Goal: Transaction & Acquisition: Purchase product/service

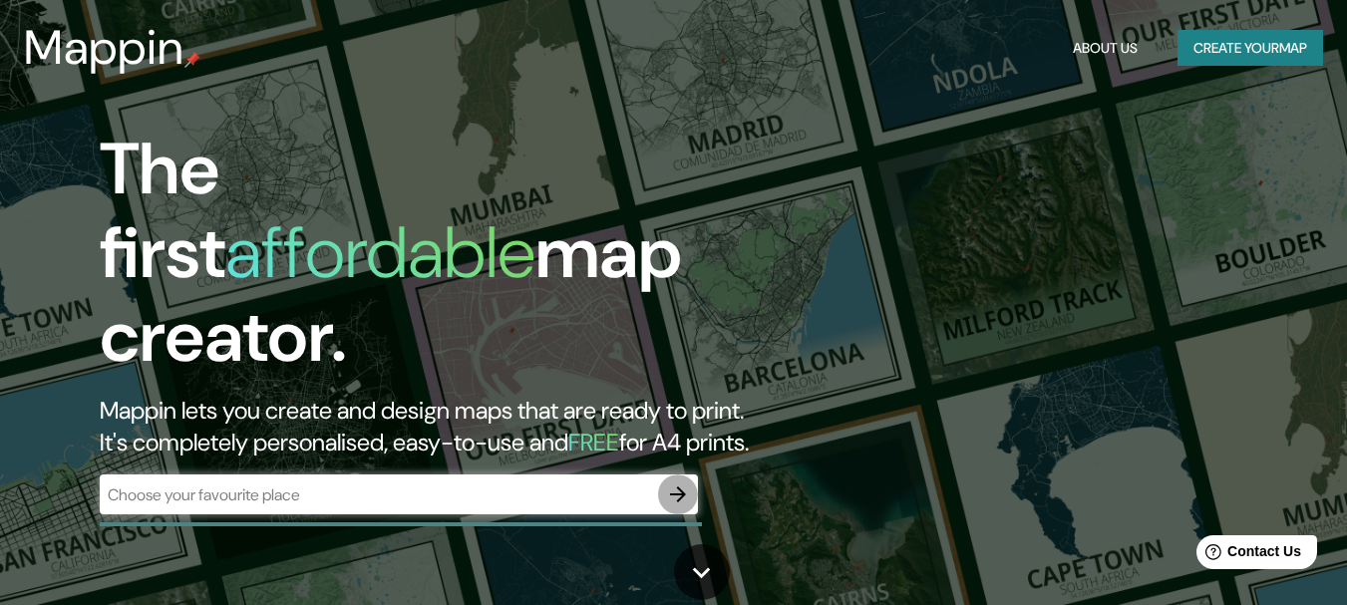
click at [669, 469] on div "The first affordable map creator. Mappin lets you create and design maps that a…" at bounding box center [436, 331] width 808 height 407
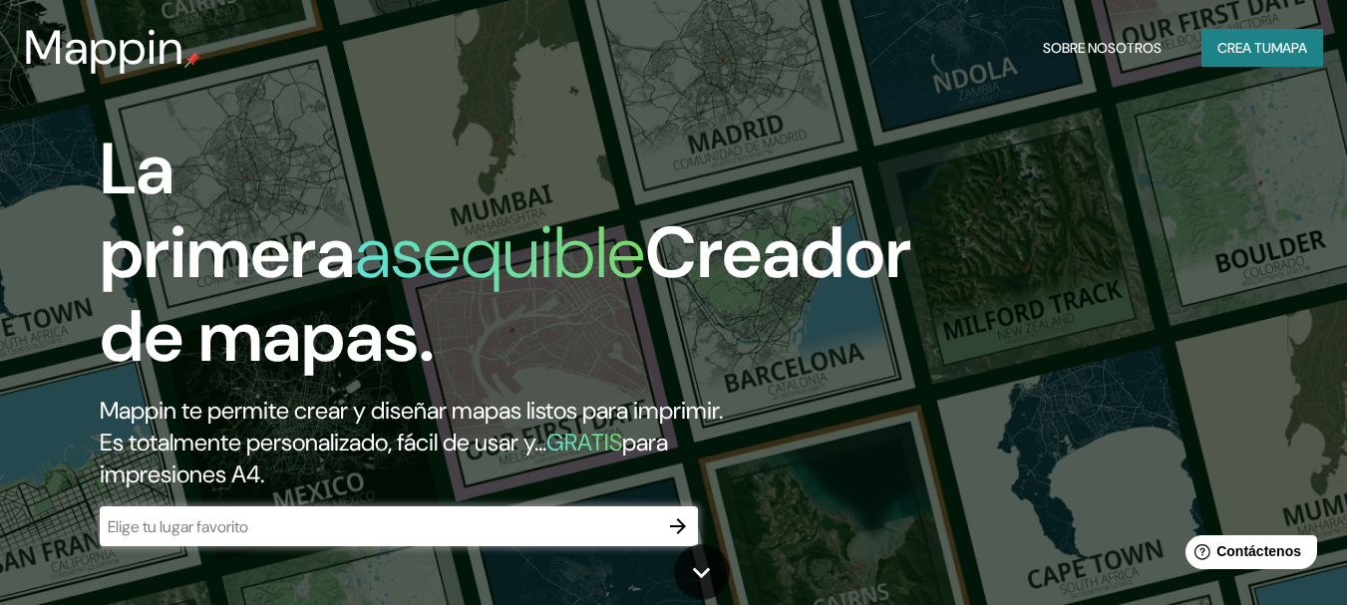
click at [677, 525] on icon "button" at bounding box center [678, 526] width 16 height 16
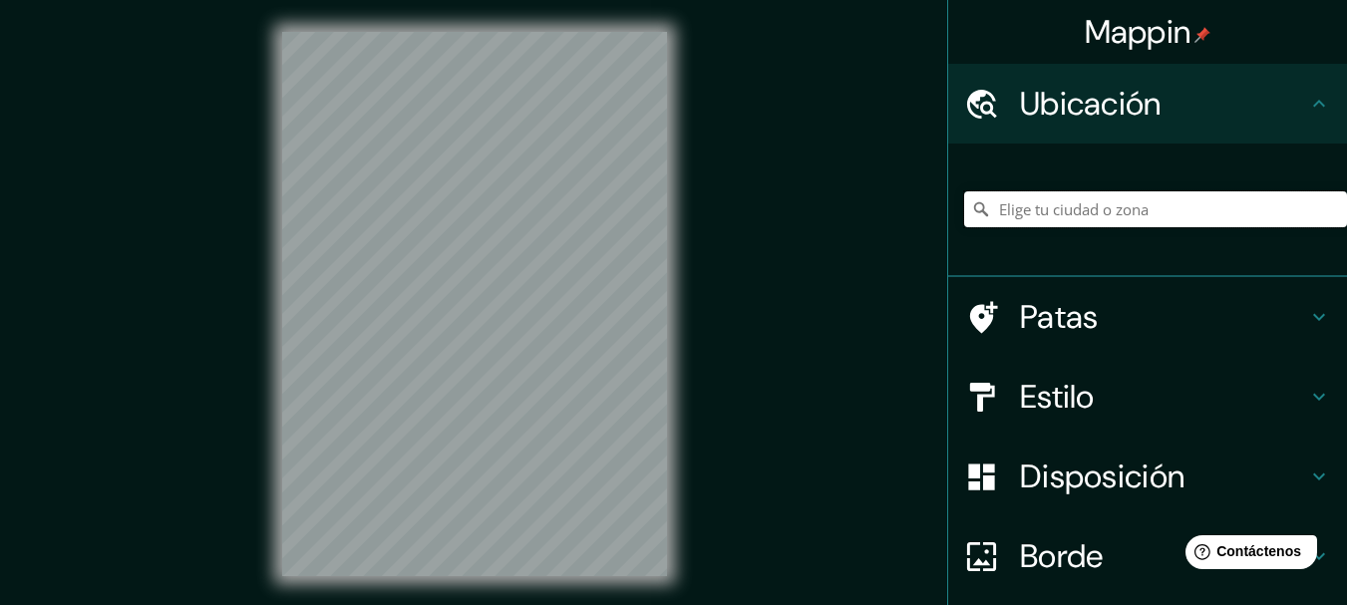
click at [1018, 213] on input "Elige tu ciudad o zona" at bounding box center [1155, 209] width 383 height 36
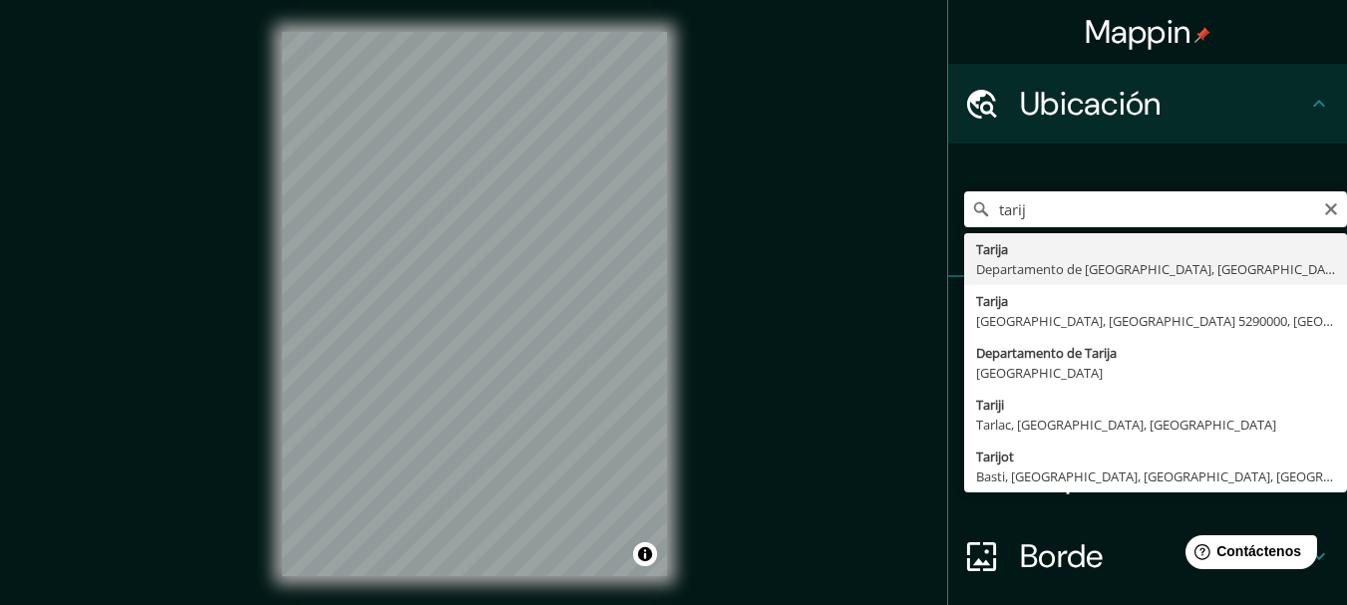
type input "Tarija, [GEOGRAPHIC_DATA], [GEOGRAPHIC_DATA]"
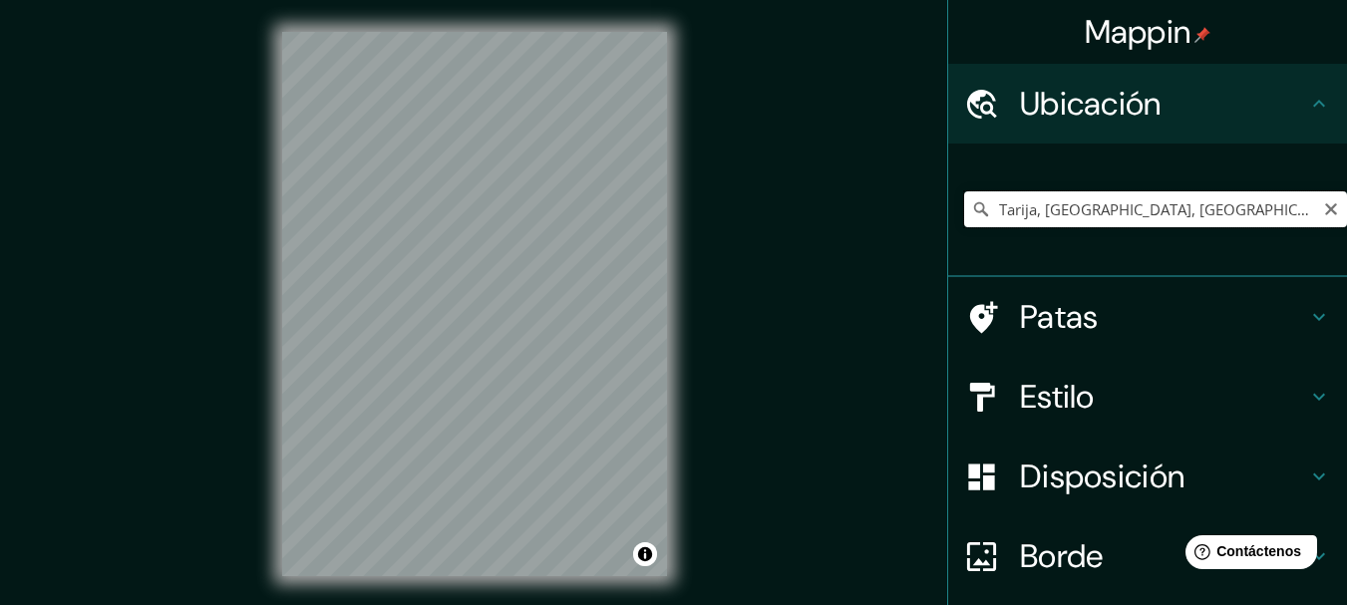
click at [1268, 210] on input "Tarija, [GEOGRAPHIC_DATA], [GEOGRAPHIC_DATA]" at bounding box center [1155, 209] width 383 height 36
click at [966, 220] on input "Tarija, [GEOGRAPHIC_DATA], [GEOGRAPHIC_DATA]" at bounding box center [1155, 209] width 383 height 36
click at [833, 288] on div "Mappin Ubicación [GEOGRAPHIC_DATA], [GEOGRAPHIC_DATA], [GEOGRAPHIC_DATA] Patas …" at bounding box center [673, 320] width 1347 height 640
click at [1323, 209] on icon "Claro" at bounding box center [1331, 209] width 16 height 16
click at [1204, 207] on input "Elige tu ciudad o zona" at bounding box center [1155, 209] width 383 height 36
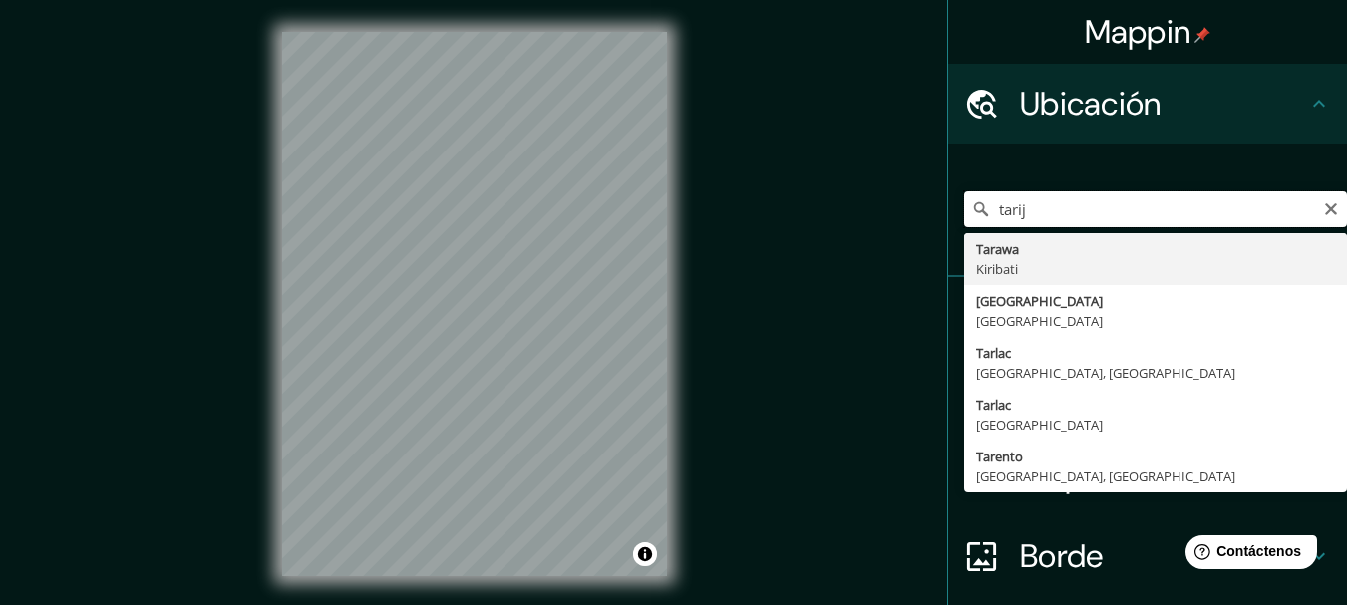
type input "tarija"
click at [990, 209] on input "tarija" at bounding box center [1155, 209] width 383 height 36
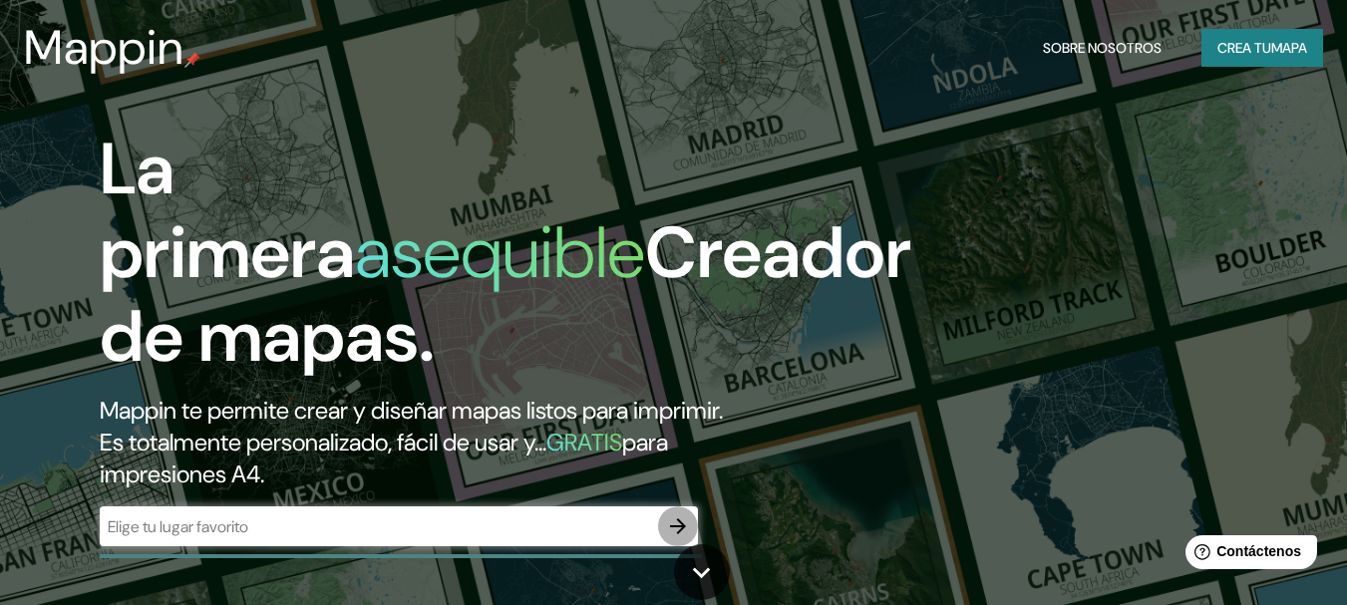
click at [663, 528] on button "button" at bounding box center [678, 526] width 40 height 40
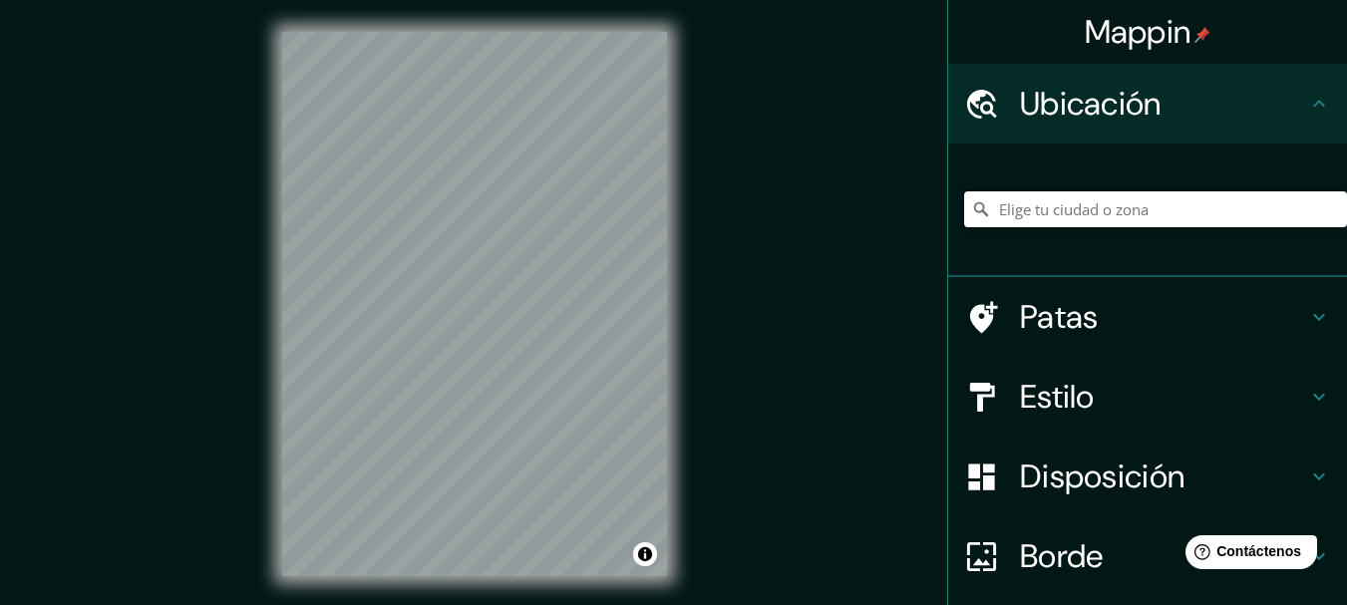
click at [1093, 210] on input "Elige tu ciudad o zona" at bounding box center [1155, 209] width 383 height 36
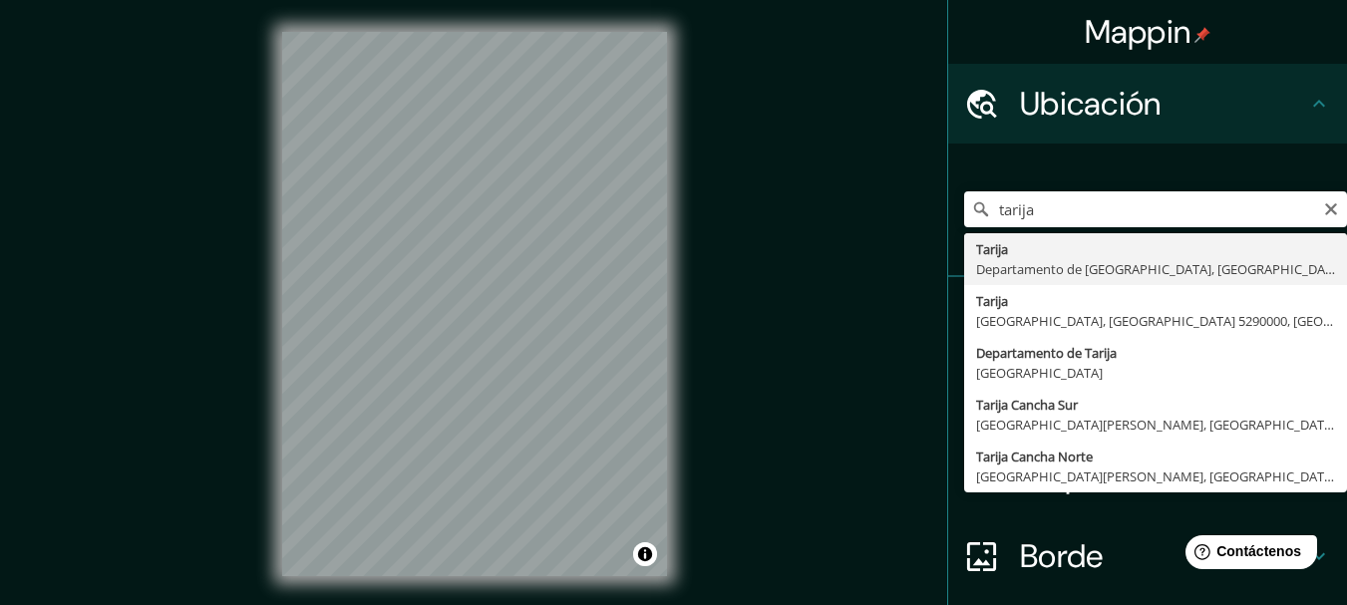
type input "Tarija, [GEOGRAPHIC_DATA], [GEOGRAPHIC_DATA]"
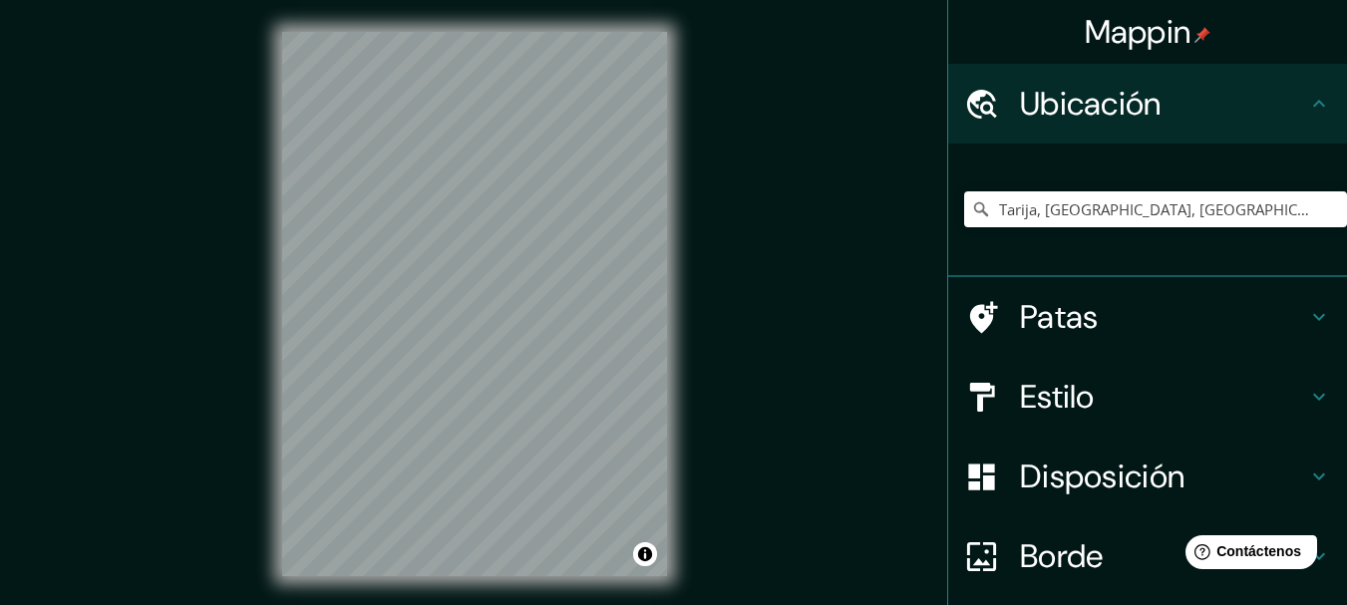
click at [1226, 393] on h4 "Estilo" at bounding box center [1163, 397] width 287 height 40
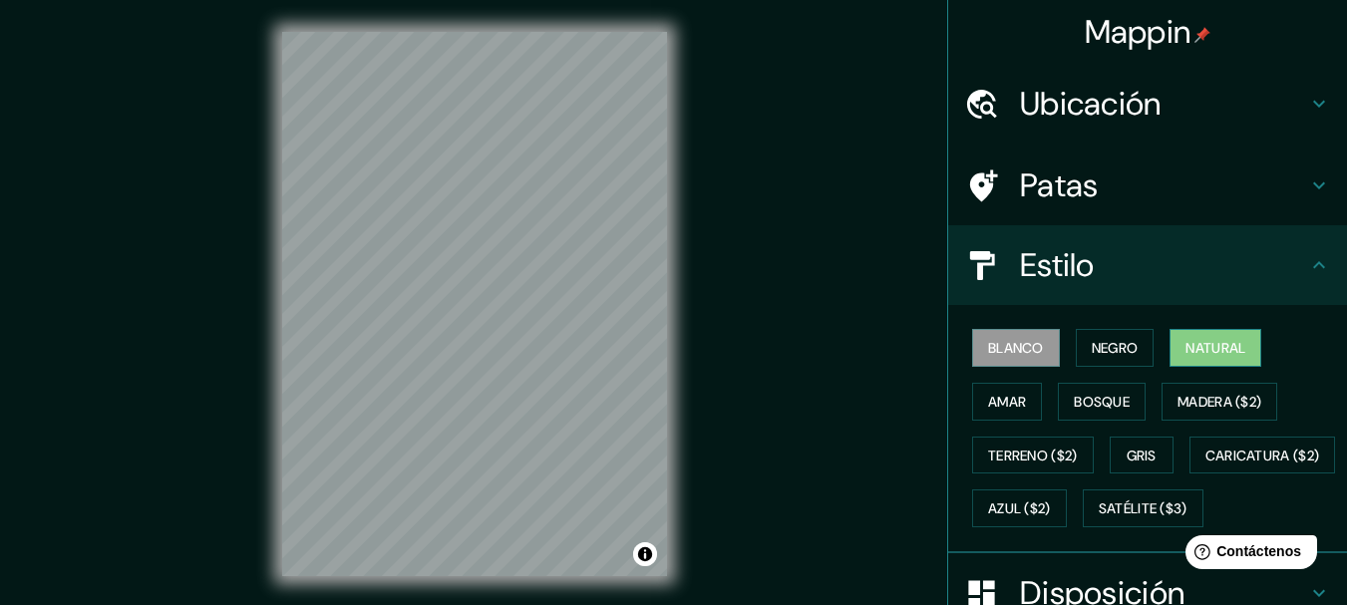
click at [1231, 356] on font "Natural" at bounding box center [1215, 348] width 60 height 18
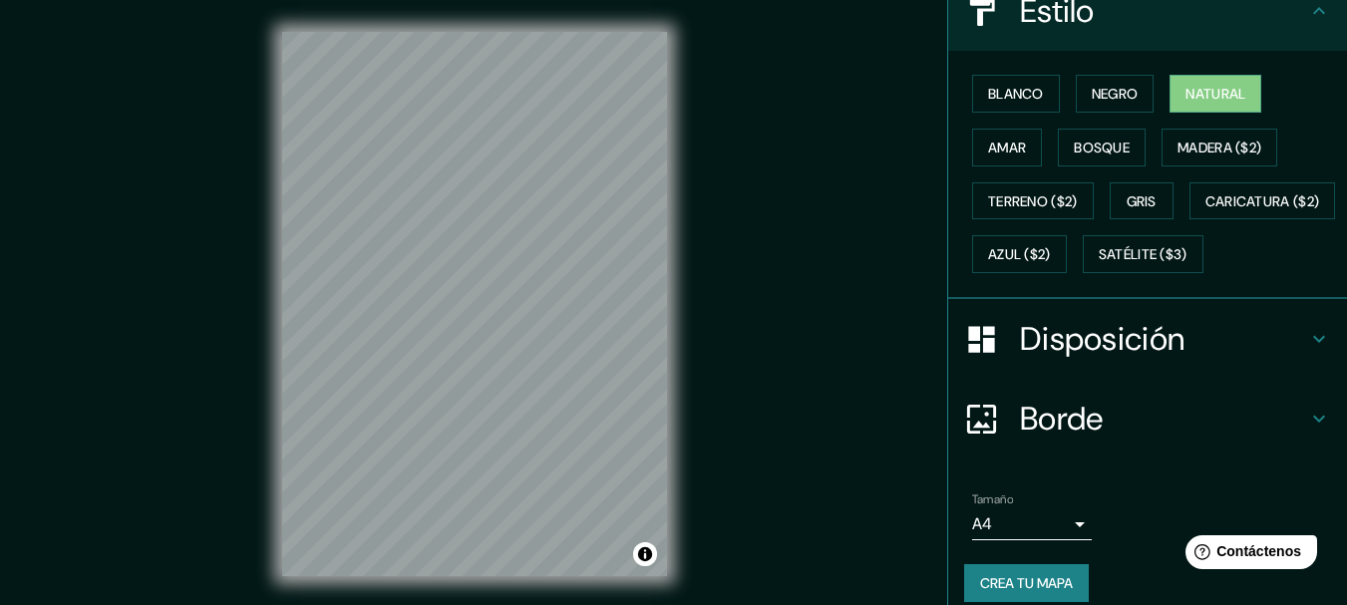
scroll to position [261, 0]
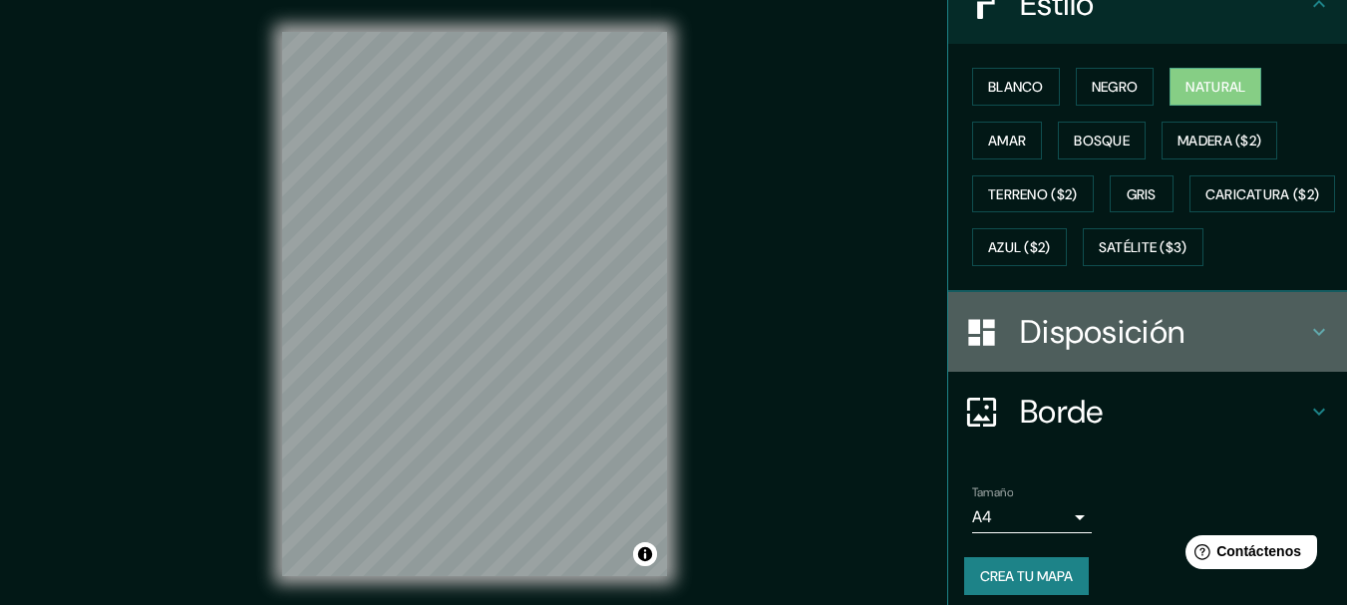
click at [1286, 352] on h4 "Disposición" at bounding box center [1163, 332] width 287 height 40
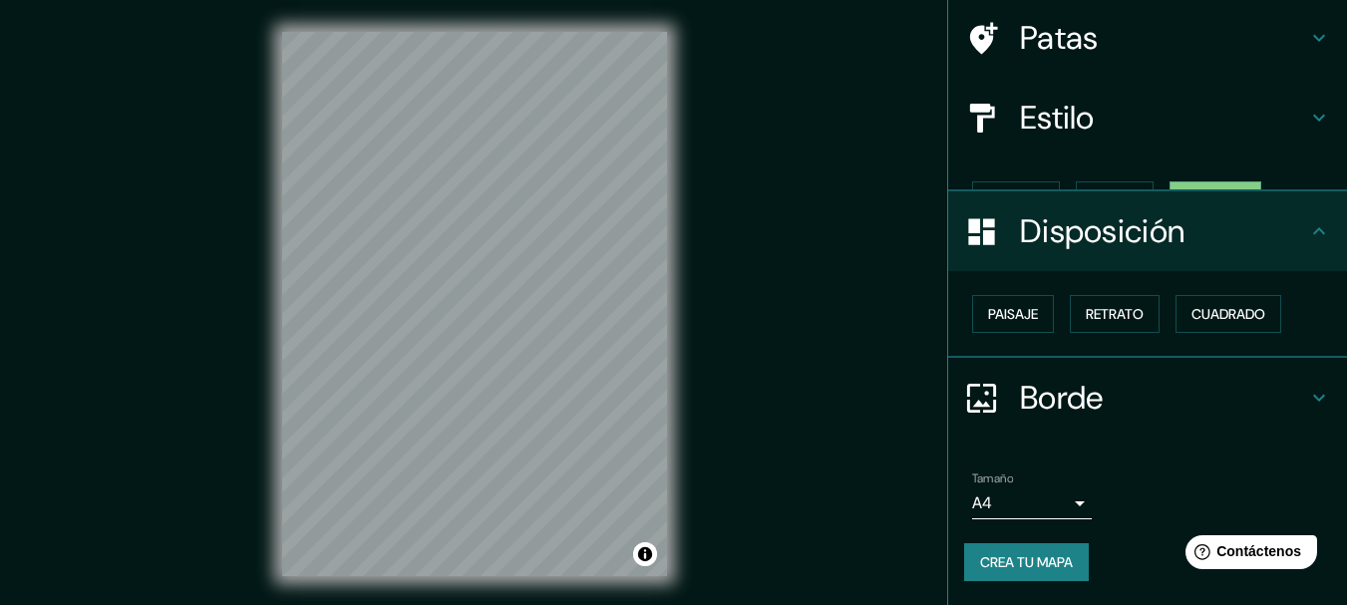
scroll to position [114, 0]
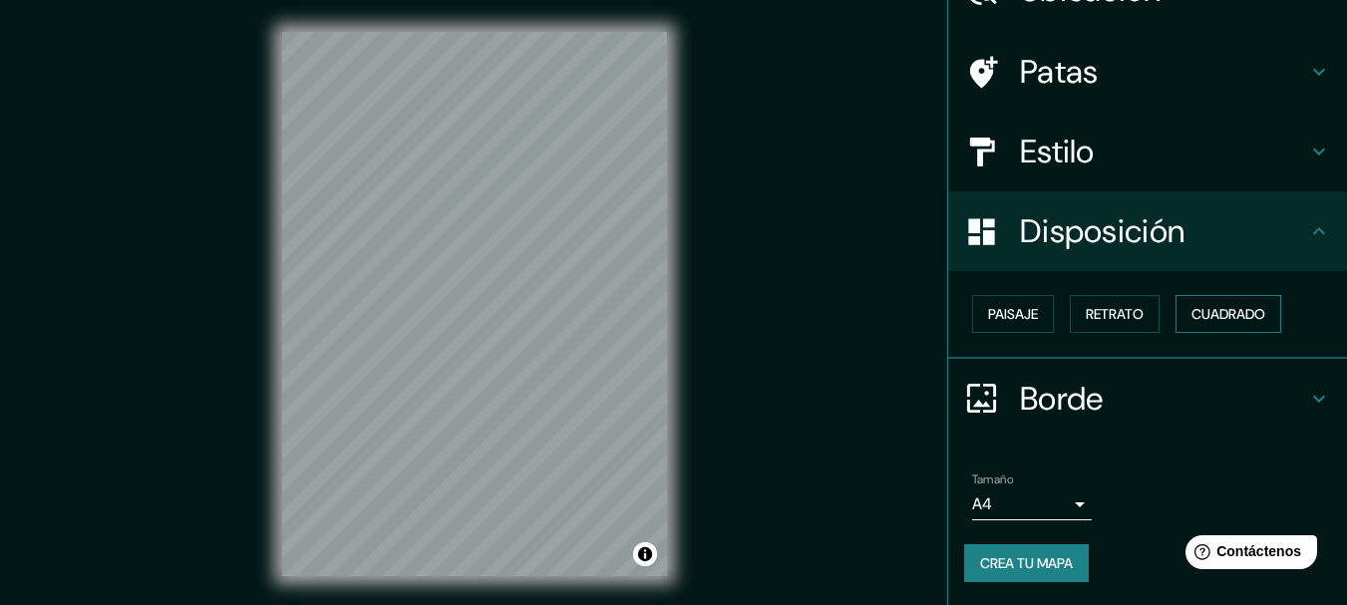
click at [1214, 319] on font "Cuadrado" at bounding box center [1228, 314] width 74 height 18
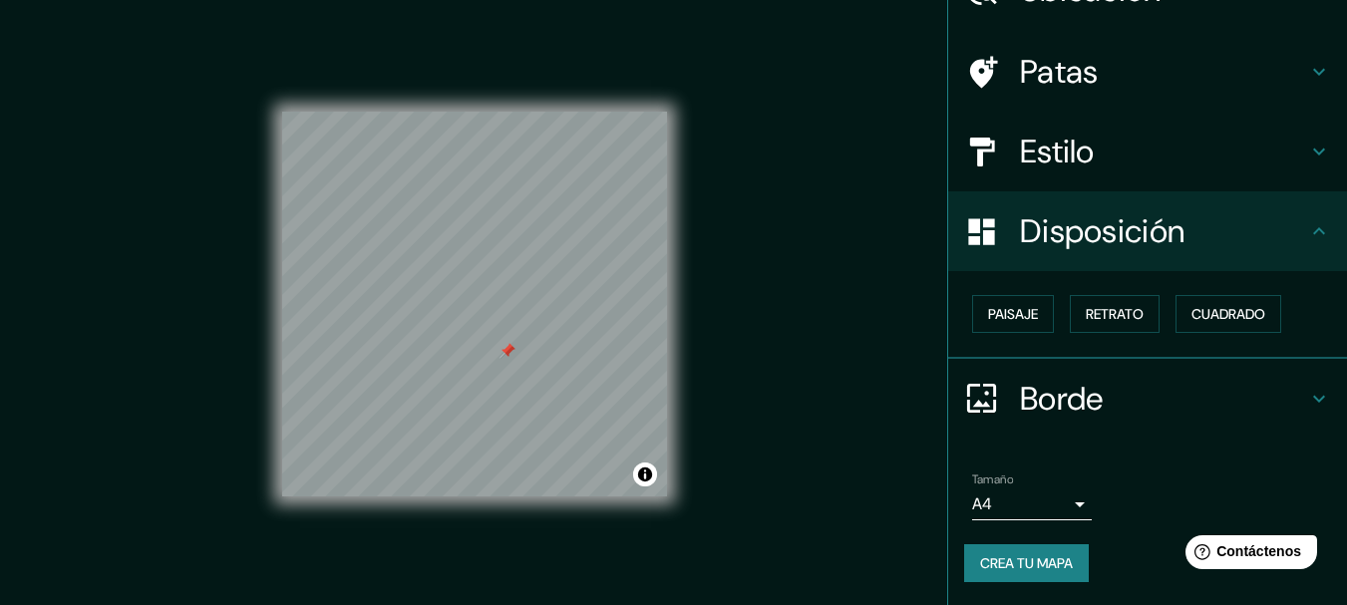
click at [770, 390] on div "Mappin Ubicación Tarija, Departamento de Tarija, Bolivia Patas Estilo Disposici…" at bounding box center [673, 320] width 1347 height 640
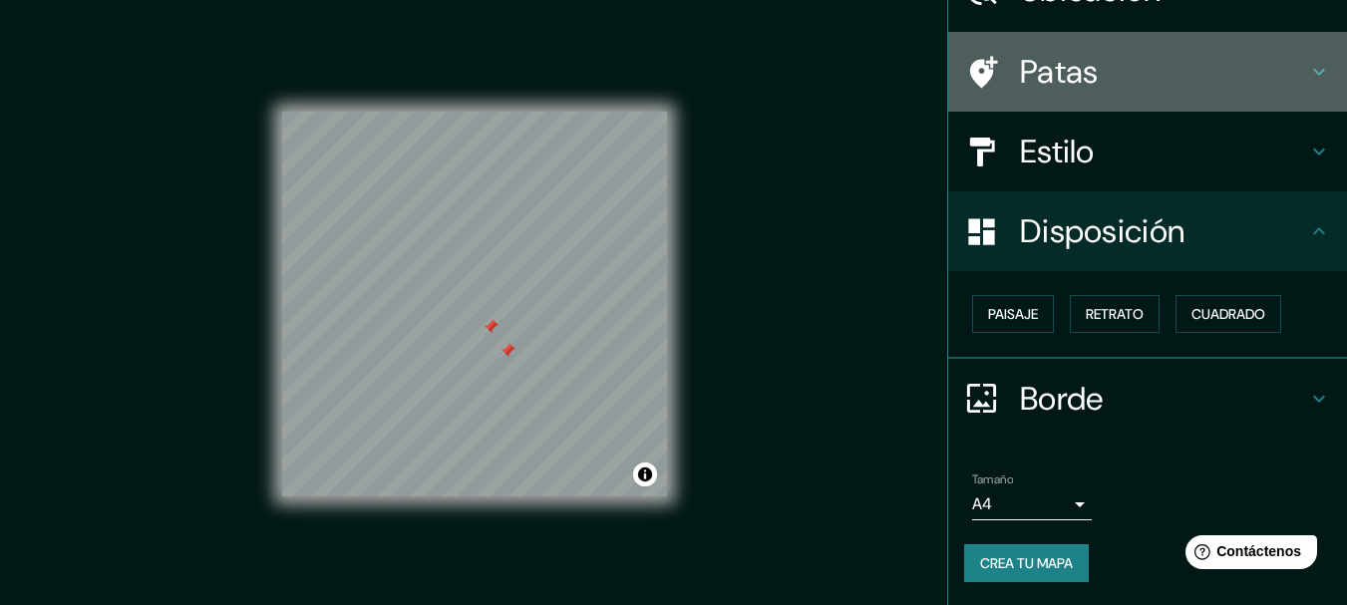
click at [1164, 81] on h4 "Patas" at bounding box center [1163, 72] width 287 height 40
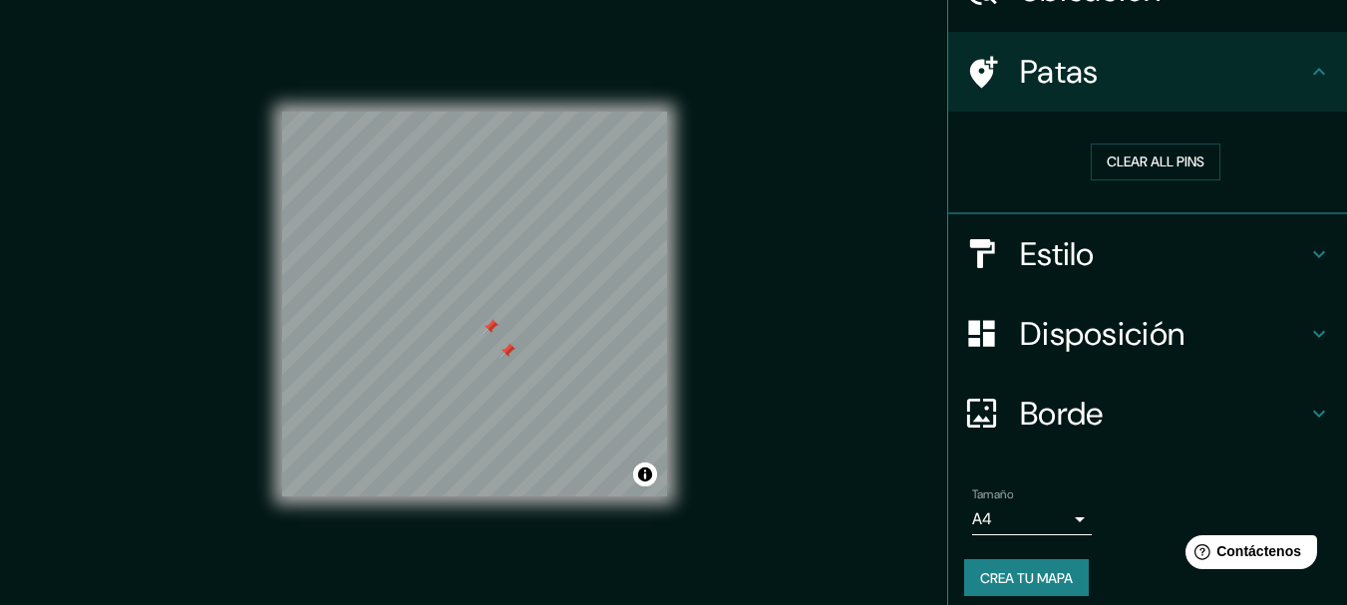
click at [843, 270] on div "Mappin Ubicación Tarija, Departamento de Tarija, Bolivia Patas Clear all pins E…" at bounding box center [673, 320] width 1347 height 640
click at [1114, 161] on button "Clear all pins" at bounding box center [1155, 162] width 130 height 37
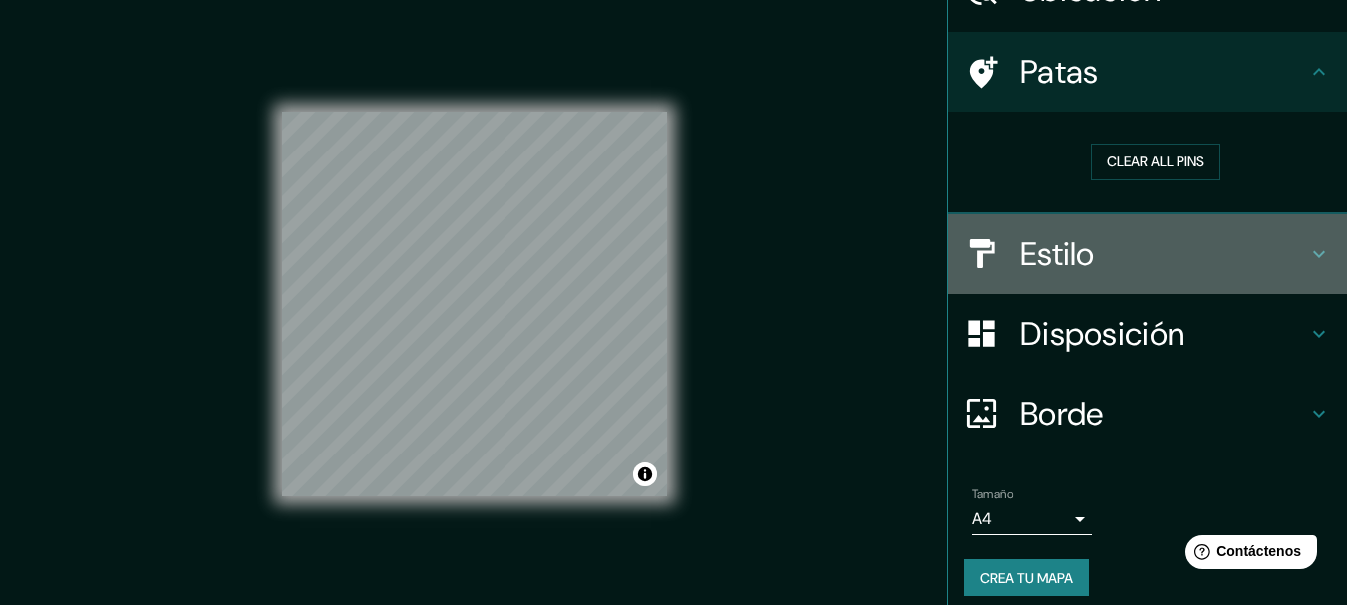
click at [1241, 265] on h4 "Estilo" at bounding box center [1163, 254] width 287 height 40
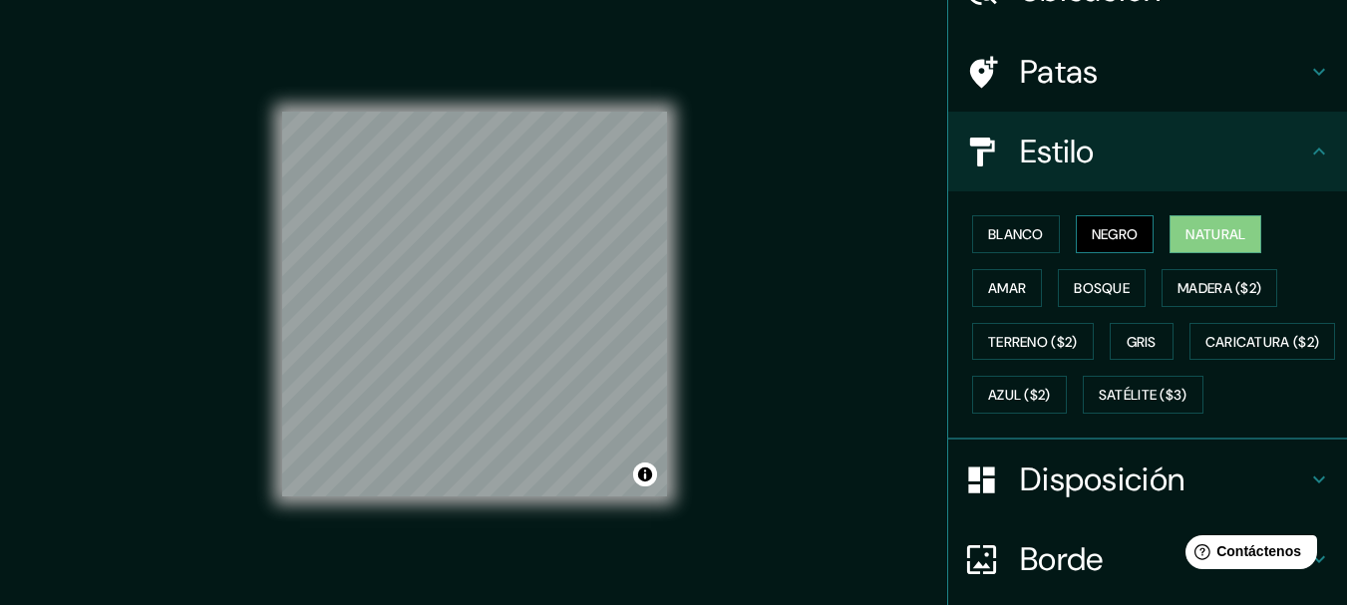
click at [1091, 239] on font "Negro" at bounding box center [1114, 234] width 47 height 18
click at [1027, 238] on font "Blanco" at bounding box center [1016, 234] width 56 height 18
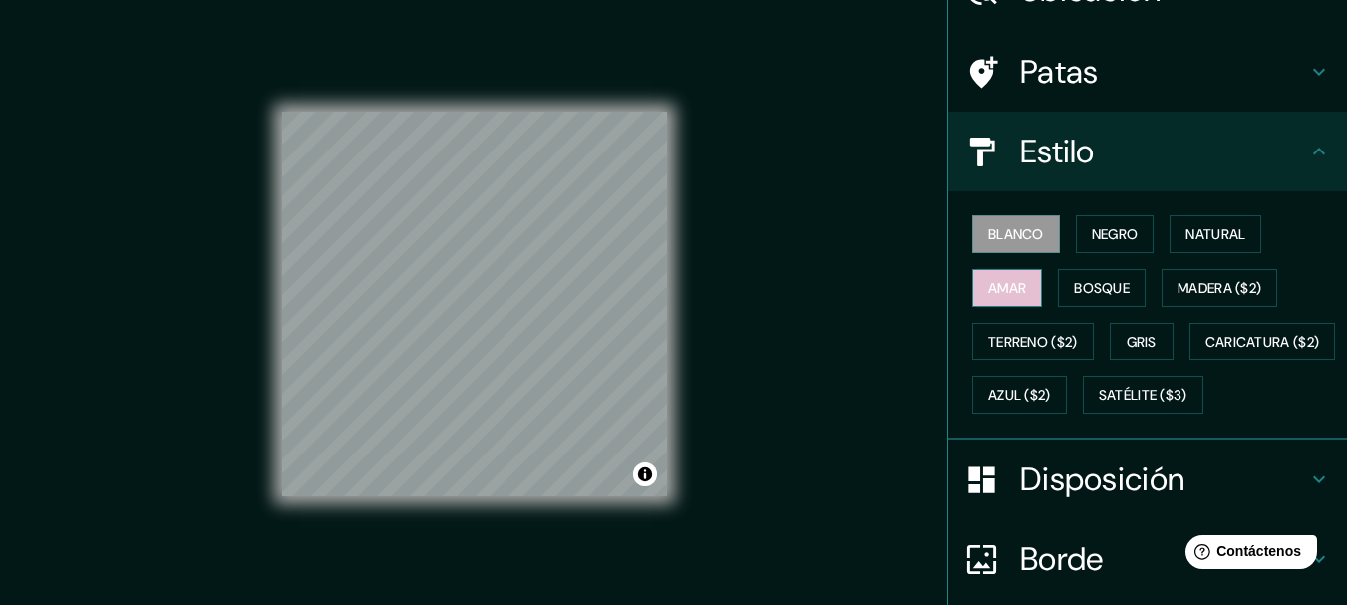
click at [996, 289] on font "Amar" at bounding box center [1007, 288] width 38 height 18
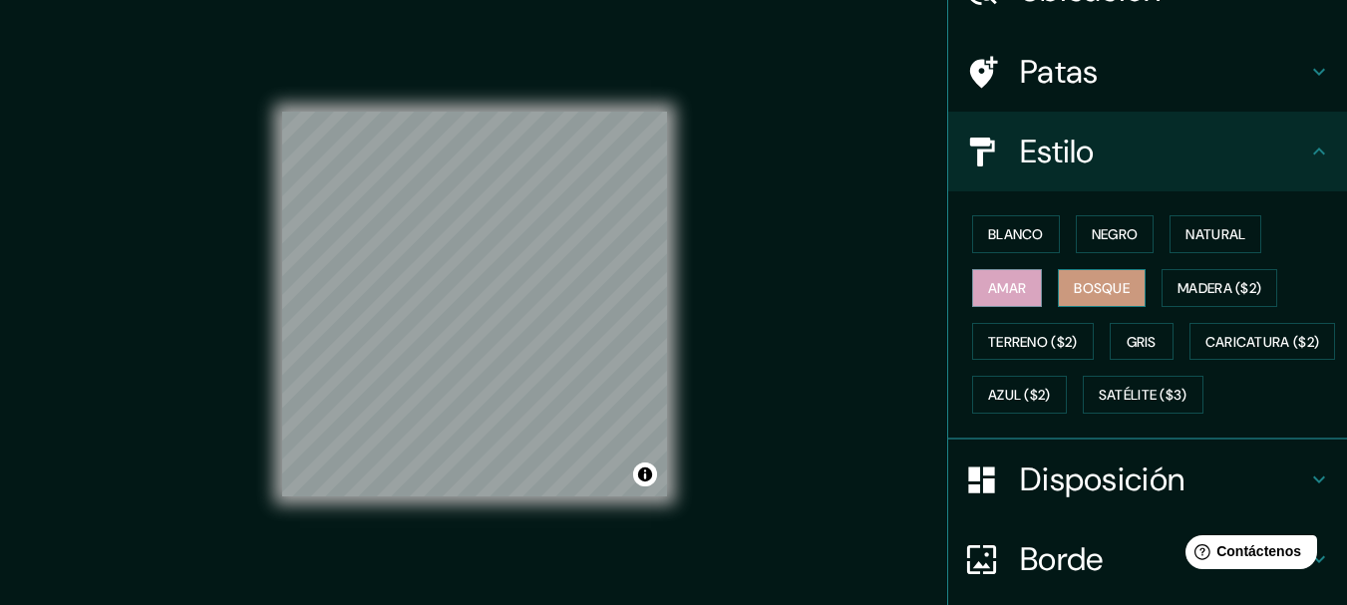
click at [1095, 284] on font "Bosque" at bounding box center [1101, 288] width 56 height 18
click at [1211, 232] on font "Natural" at bounding box center [1215, 234] width 60 height 18
